Goal: Transaction & Acquisition: Download file/media

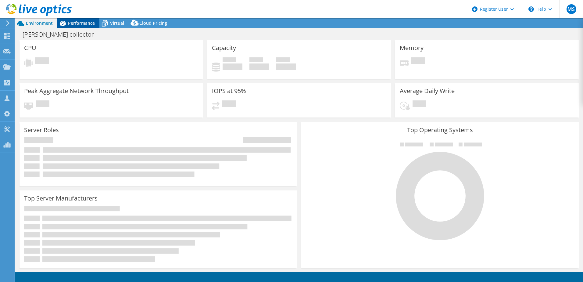
select select "USD"
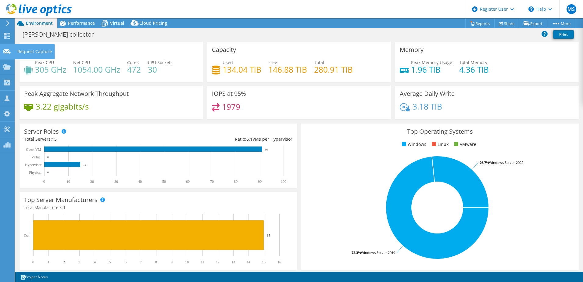
click at [6, 49] on use at bounding box center [6, 51] width 7 height 5
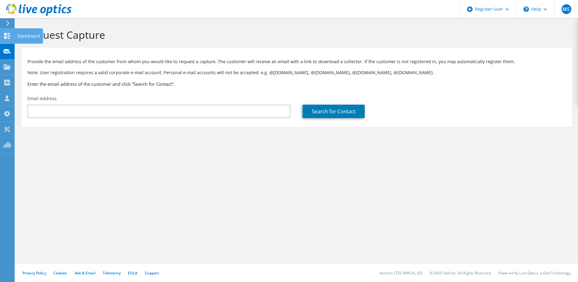
click at [7, 37] on icon at bounding box center [6, 36] width 7 height 6
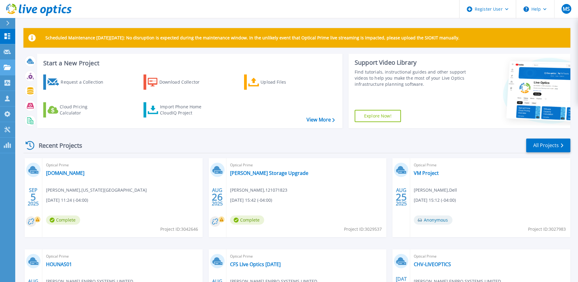
click at [8, 70] on icon at bounding box center [7, 67] width 7 height 5
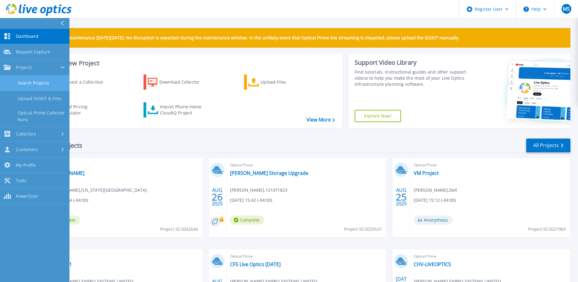
click at [20, 83] on link "Search Projects" at bounding box center [34, 83] width 69 height 16
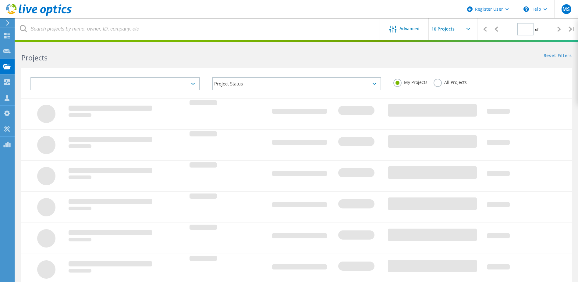
type input "1"
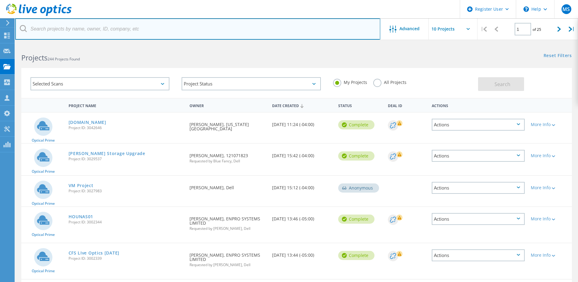
click at [161, 34] on input "text" at bounding box center [197, 28] width 365 height 21
paste input "cglisson@hasi.com"
type input "cglisson@hasi.com"
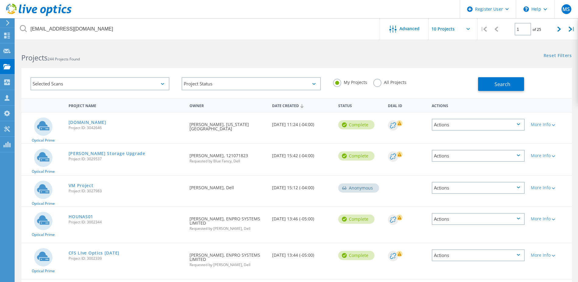
click at [380, 82] on label "All Projects" at bounding box center [389, 82] width 33 height 6
click at [0, 0] on input "All Projects" at bounding box center [0, 0] width 0 height 0
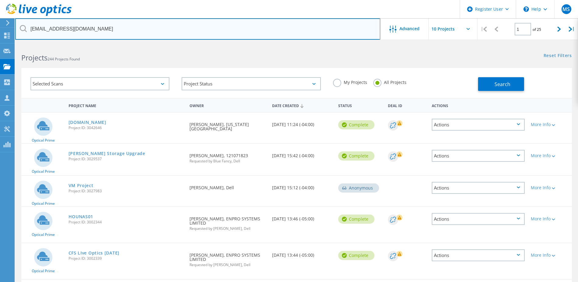
click at [238, 30] on input "[EMAIL_ADDRESS][DOMAIN_NAME]" at bounding box center [197, 28] width 365 height 21
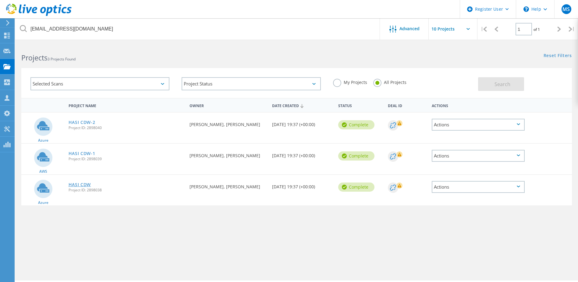
click at [84, 183] on link "HASI CDW" at bounding box center [80, 184] width 23 height 4
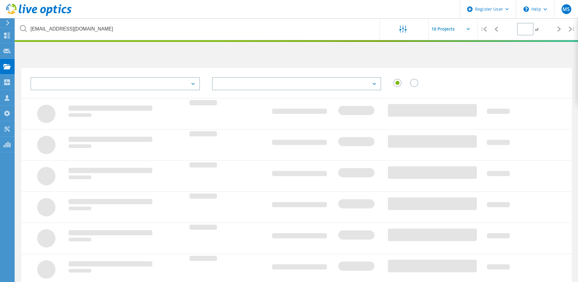
type input "1"
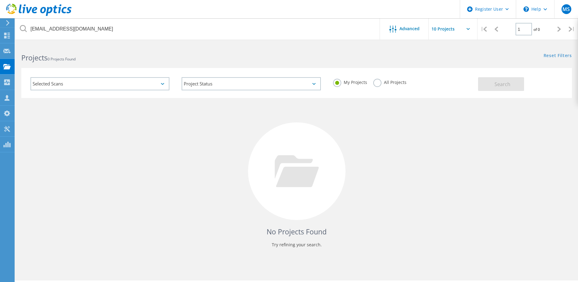
drag, startPoint x: 380, startPoint y: 83, endPoint x: 420, endPoint y: 84, distance: 39.6
click at [380, 83] on label "All Projects" at bounding box center [389, 82] width 33 height 6
click at [0, 0] on input "All Projects" at bounding box center [0, 0] width 0 height 0
click at [487, 86] on button "Search" at bounding box center [501, 84] width 46 height 14
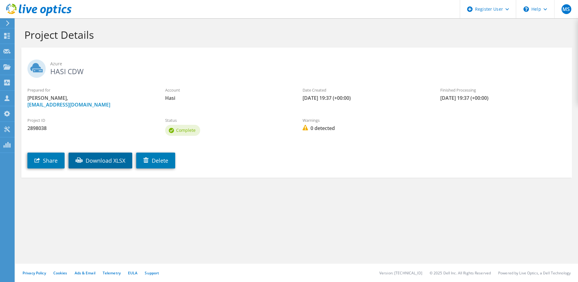
click at [108, 160] on link "Download XLSX" at bounding box center [101, 160] width 64 height 16
click at [357, 42] on div "Project Details" at bounding box center [296, 32] width 557 height 29
